Goal: Manage account settings

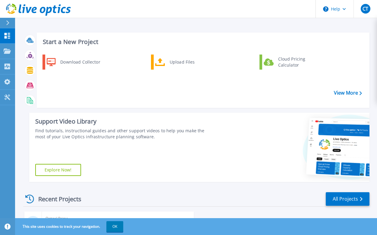
click at [4, 173] on div "Dashboard Dashboard Projects Projects Search Projects Upload SIOKIT & Files Opt…" at bounding box center [7, 131] width 15 height 207
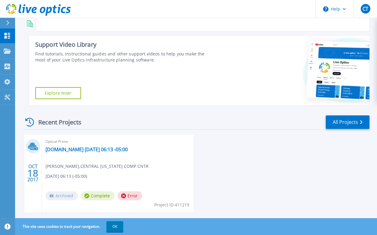
scroll to position [89, 0]
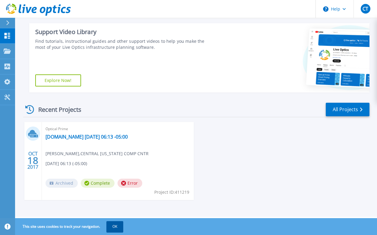
click at [109, 229] on button "OK" at bounding box center [114, 226] width 17 height 11
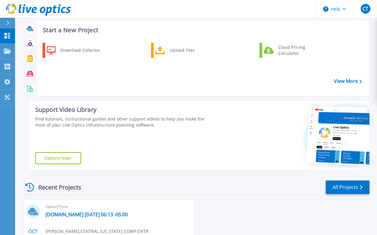
scroll to position [0, 0]
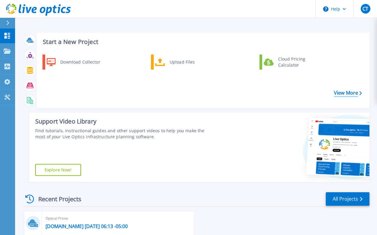
click at [338, 90] on link "View More" at bounding box center [348, 93] width 28 height 6
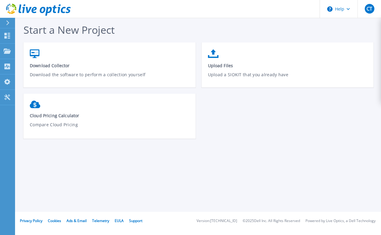
click at [154, 178] on div "Start a New Project Download Collector Download the software to perform a colle…" at bounding box center [198, 106] width 366 height 212
click at [8, 49] on icon at bounding box center [7, 50] width 7 height 5
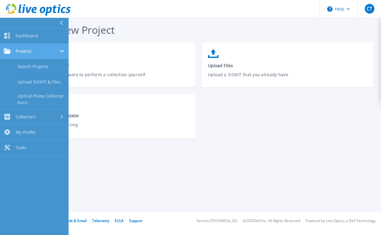
click at [44, 52] on div "Projects" at bounding box center [34, 50] width 61 height 5
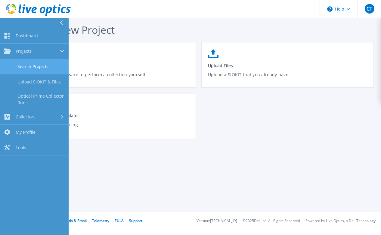
click at [37, 67] on link "Search Projects" at bounding box center [34, 66] width 69 height 15
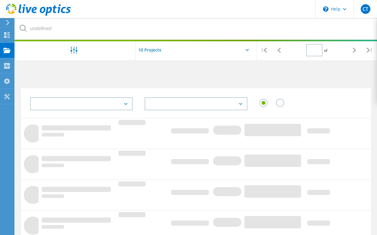
type input "1"
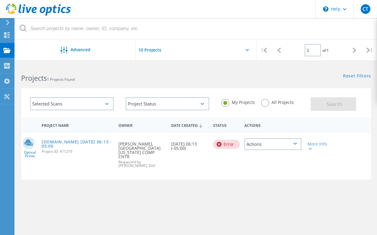
click at [187, 209] on div "Project Name Owner Date Created Status Actions Optical Prime [DOMAIN_NAME] [DAT…" at bounding box center [196, 196] width 350 height 157
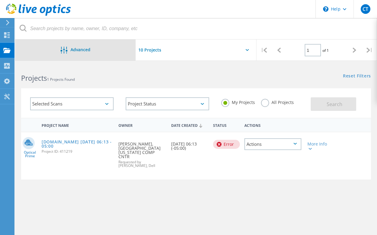
click at [84, 50] on span "Advanced" at bounding box center [80, 50] width 20 height 4
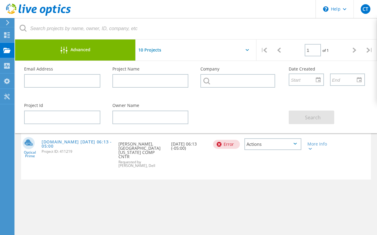
click at [84, 50] on span "Advanced" at bounding box center [80, 50] width 20 height 4
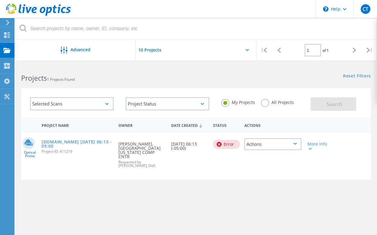
click at [131, 76] on h2 "Projects 1 Projects Found" at bounding box center [105, 78] width 169 height 10
click at [154, 198] on div "Project Name Owner Date Created Status Actions Optical Prime esx5-3.erdc.k12.mn…" at bounding box center [196, 196] width 350 height 157
click at [226, 198] on div "Project Name Owner Date Created Status Actions Optical Prime esx5-3.erdc.k12.mn…" at bounding box center [196, 196] width 350 height 157
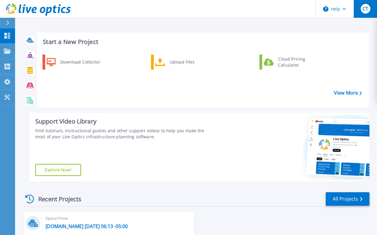
click at [363, 9] on span "CT" at bounding box center [365, 8] width 6 height 5
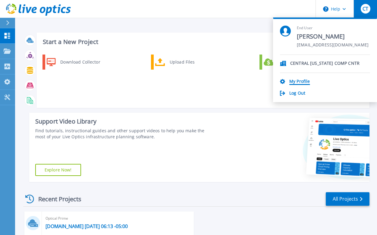
click at [295, 81] on link "My Profile" at bounding box center [299, 82] width 20 height 6
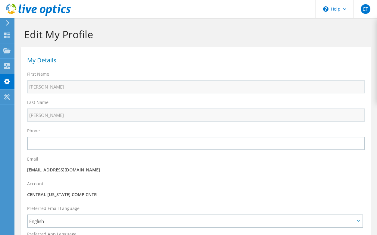
select select "224"
click at [364, 8] on span "CT" at bounding box center [365, 9] width 10 height 10
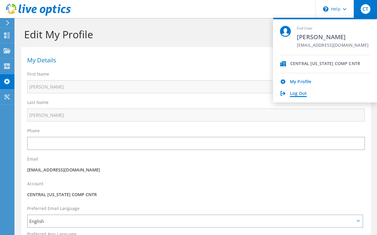
click at [298, 95] on link "Log Out" at bounding box center [298, 94] width 17 height 6
